Goal: Task Accomplishment & Management: Manage account settings

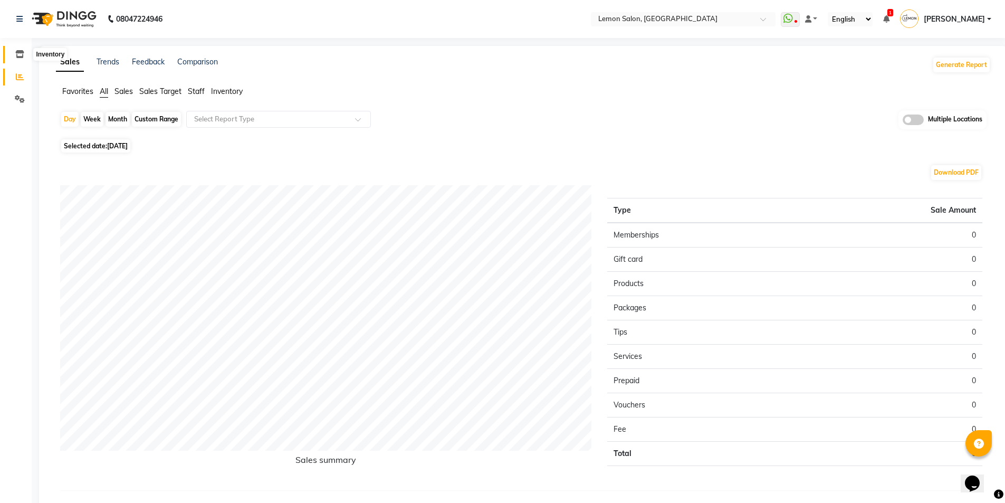
click at [19, 49] on span at bounding box center [20, 55] width 18 height 12
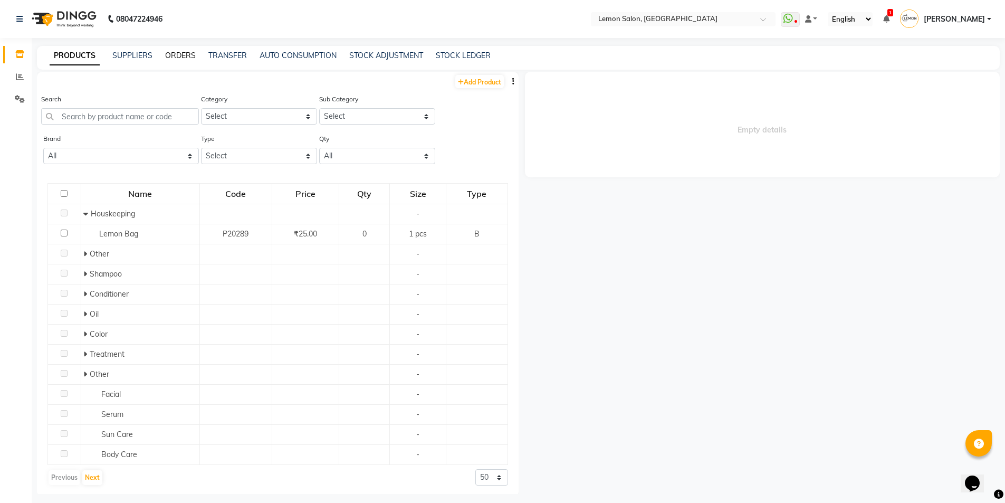
click at [175, 60] on link "ORDERS" at bounding box center [180, 55] width 31 height 9
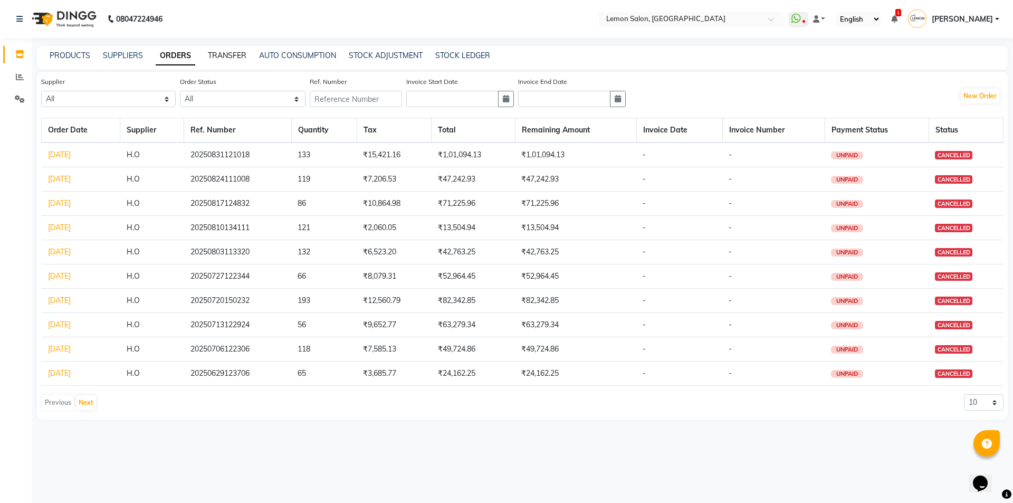
click at [225, 58] on link "TRANSFER" at bounding box center [227, 55] width 39 height 9
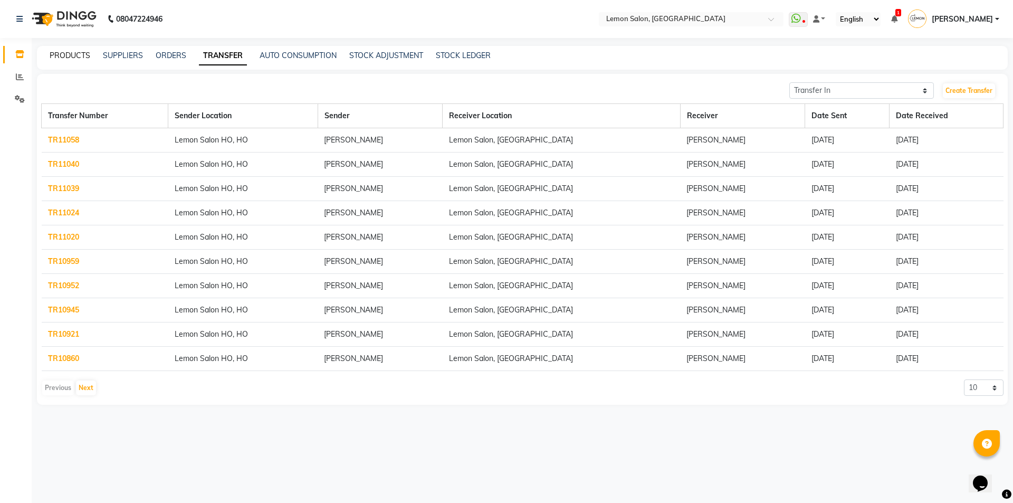
click at [63, 56] on link "PRODUCTS" at bounding box center [70, 55] width 41 height 9
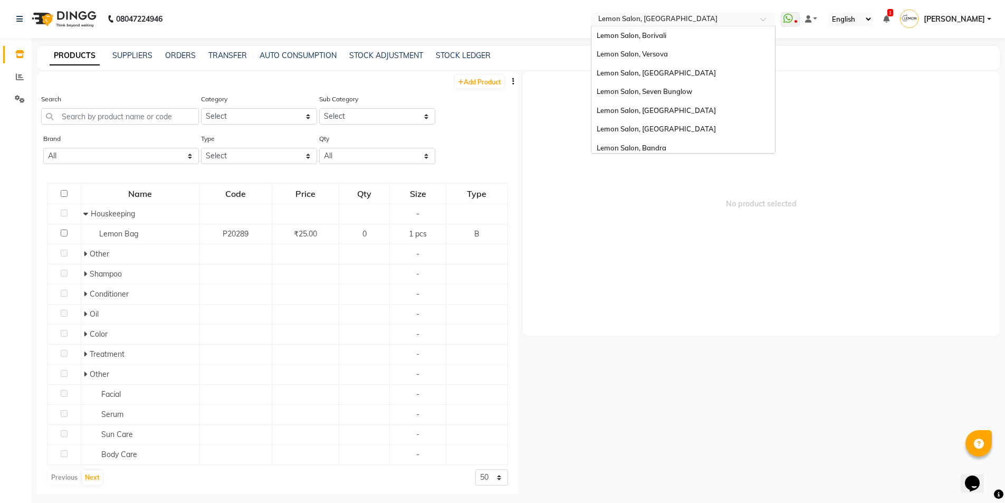
click at [699, 17] on input "text" at bounding box center [672, 20] width 153 height 11
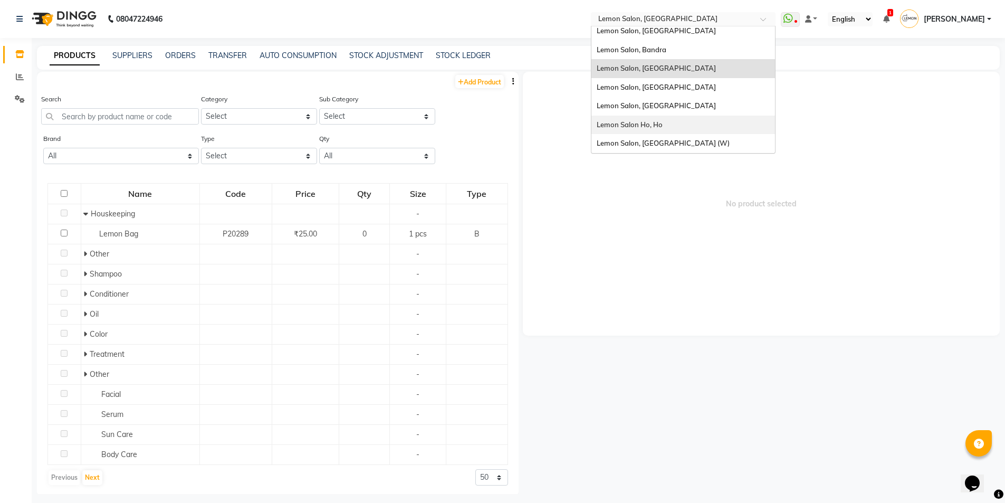
click at [665, 123] on div "Lemon Salon Ho, Ho" at bounding box center [683, 125] width 184 height 19
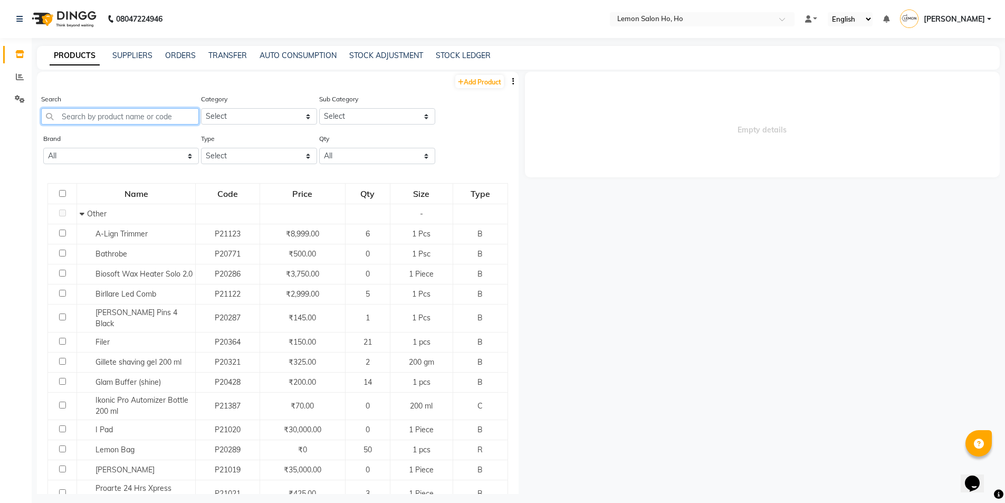
click at [116, 115] on input "text" at bounding box center [120, 116] width 158 height 16
click at [751, 18] on input "text" at bounding box center [691, 20] width 153 height 11
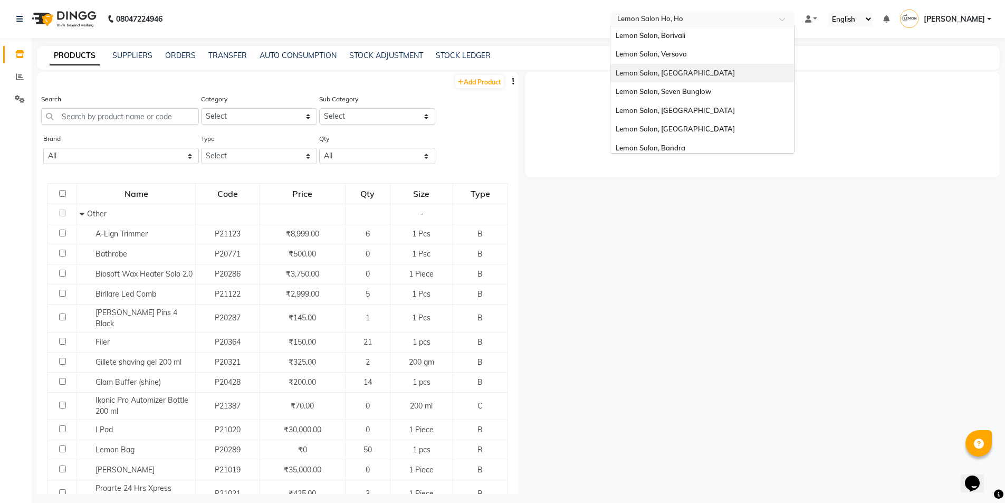
click at [712, 74] on div "Lemon Salon, [GEOGRAPHIC_DATA]" at bounding box center [702, 73] width 184 height 19
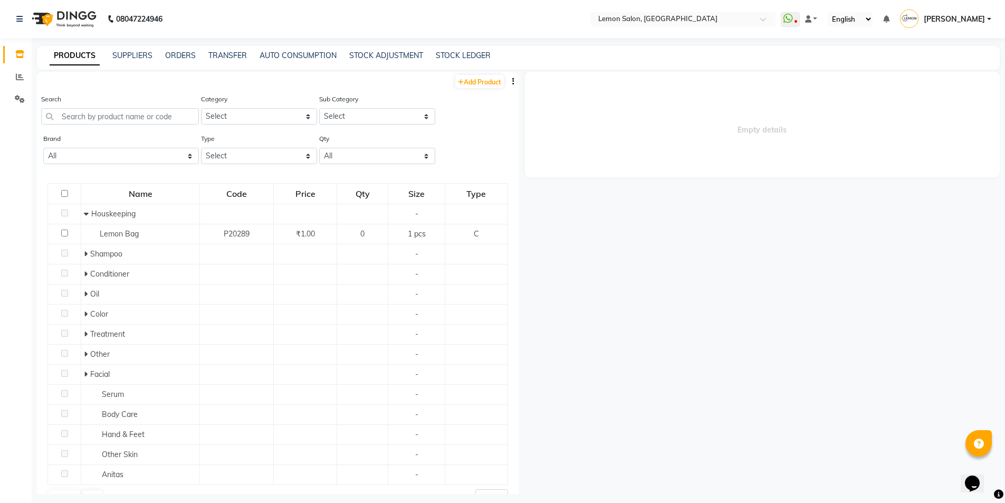
click at [512, 78] on icon "button" at bounding box center [513, 81] width 2 height 7
click at [474, 86] on div "EXPORT" at bounding box center [472, 88] width 34 height 13
